Goal: Task Accomplishment & Management: Manage account settings

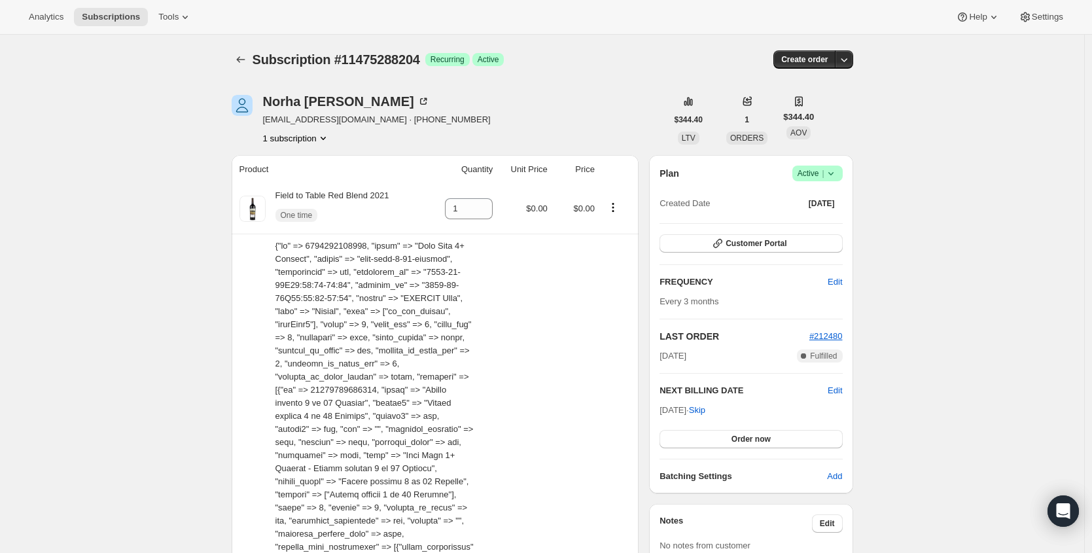
scroll to position [3, 0]
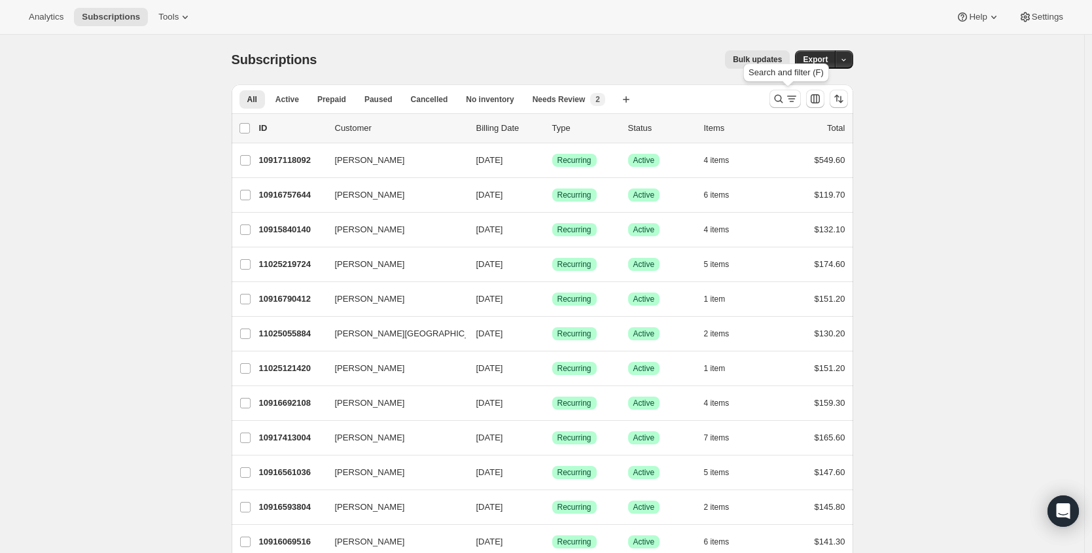
click at [785, 98] on icon "Search and filter results" at bounding box center [778, 98] width 13 height 13
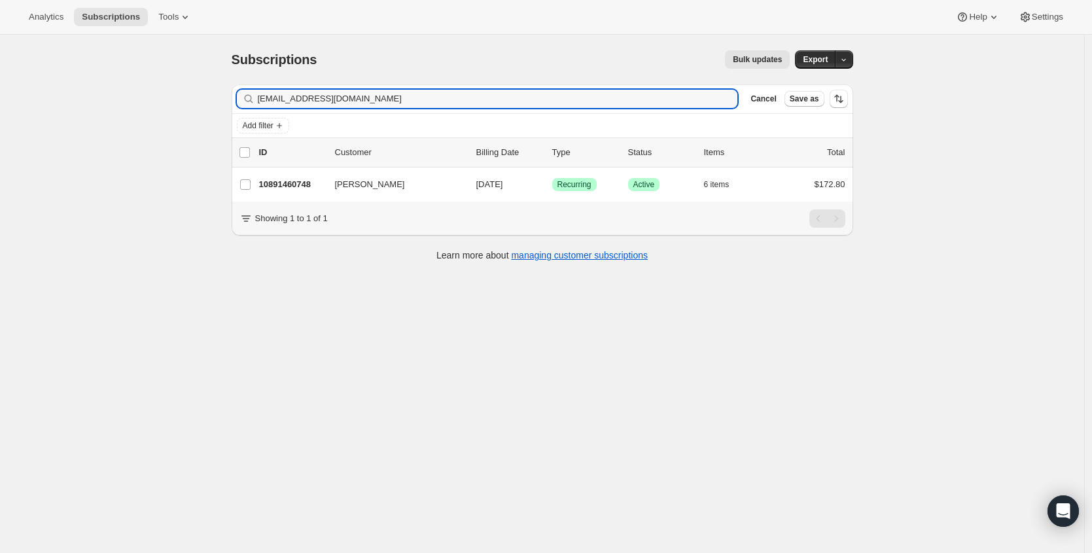
type input "[EMAIL_ADDRESS][DOMAIN_NAME]"
click at [294, 184] on p "10891460748" at bounding box center [291, 184] width 65 height 13
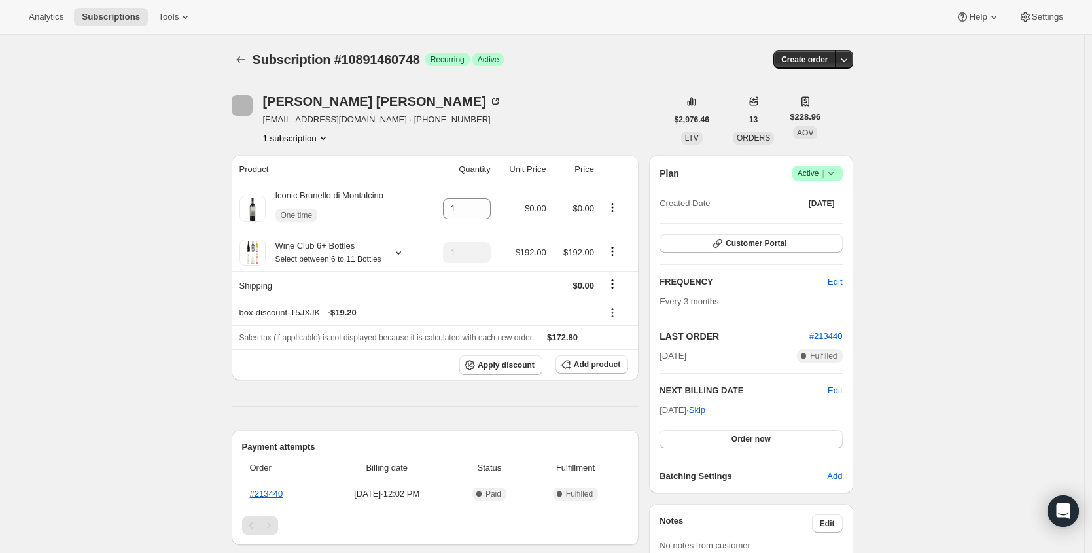
click at [838, 173] on icon at bounding box center [831, 173] width 13 height 13
click at [824, 221] on span "Cancel subscription" at bounding box center [817, 222] width 74 height 10
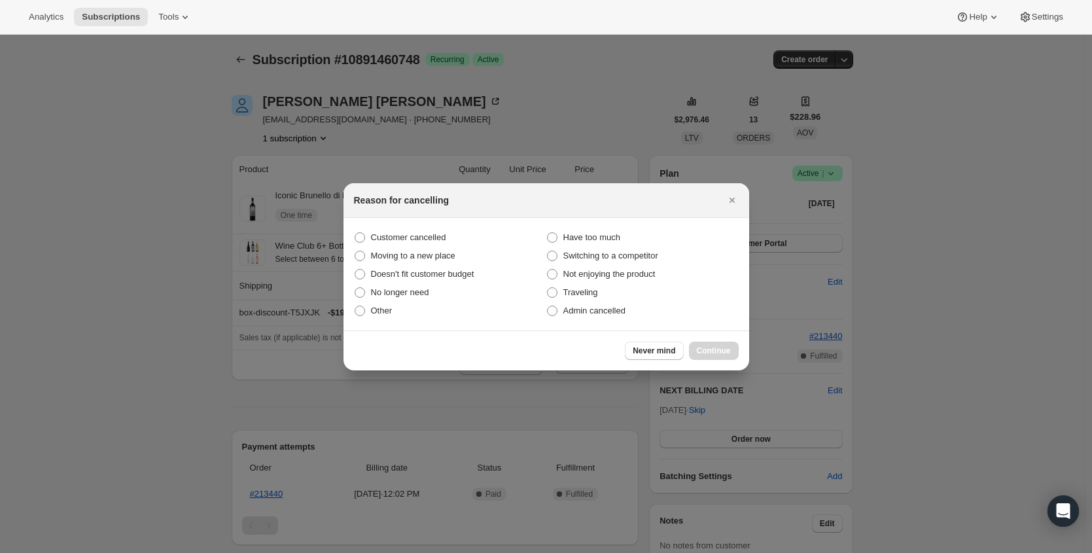
click at [396, 226] on section "Customer cancelled Have too much Moving to a new place Switching to a competito…" at bounding box center [547, 274] width 406 height 113
click at [413, 236] on span "Customer cancelled" at bounding box center [408, 237] width 75 height 10
click at [355, 233] on input "Customer cancelled" at bounding box center [355, 232] width 1 height 1
radio input "true"
click at [710, 350] on span "Continue" at bounding box center [714, 351] width 34 height 10
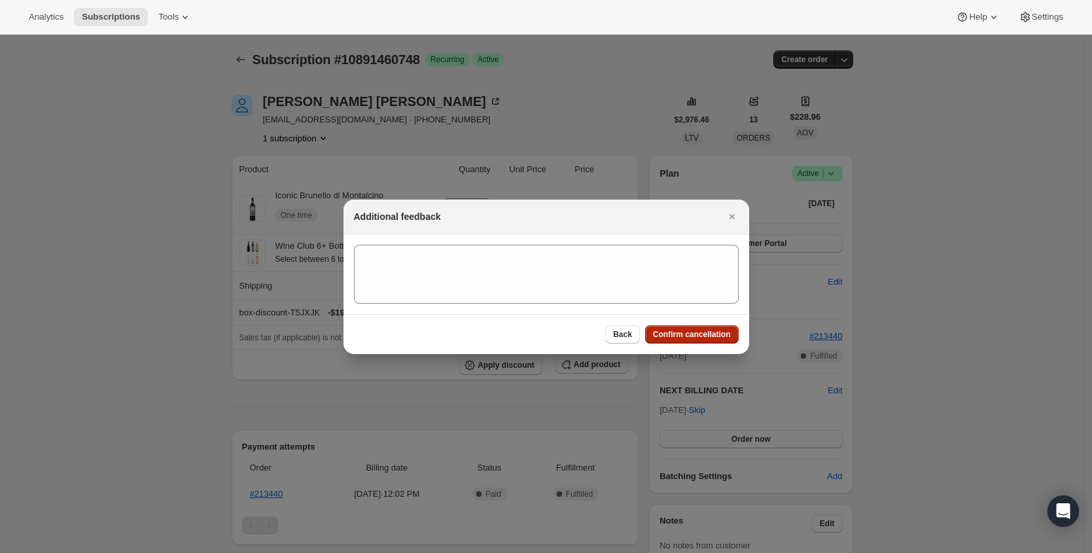
click at [712, 334] on span "Confirm cancellation" at bounding box center [692, 334] width 78 height 10
